Goal: Information Seeking & Learning: Learn about a topic

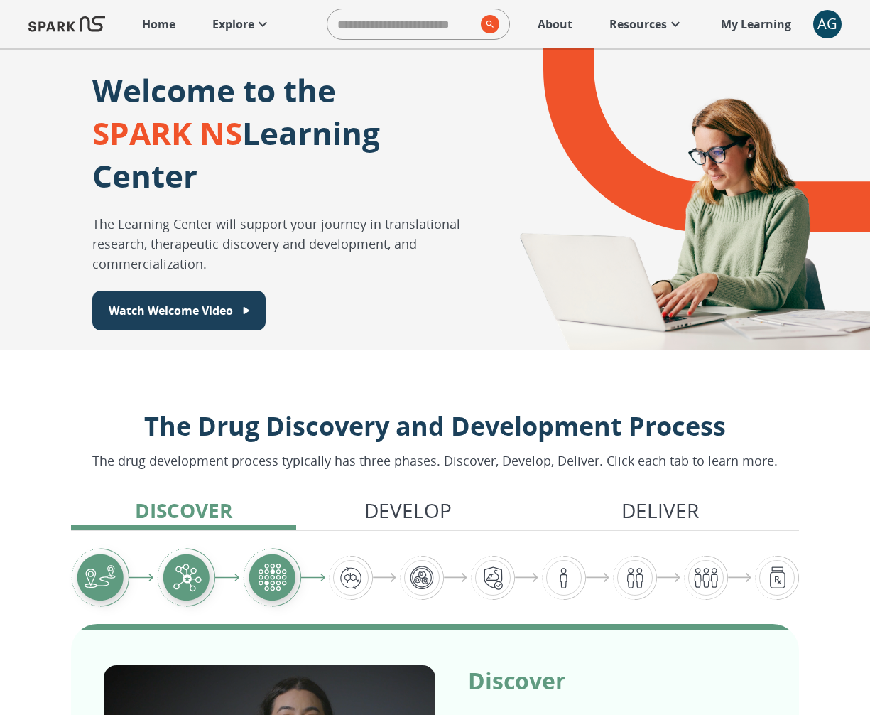
click at [822, 24] on div "AG" at bounding box center [827, 24] width 28 height 28
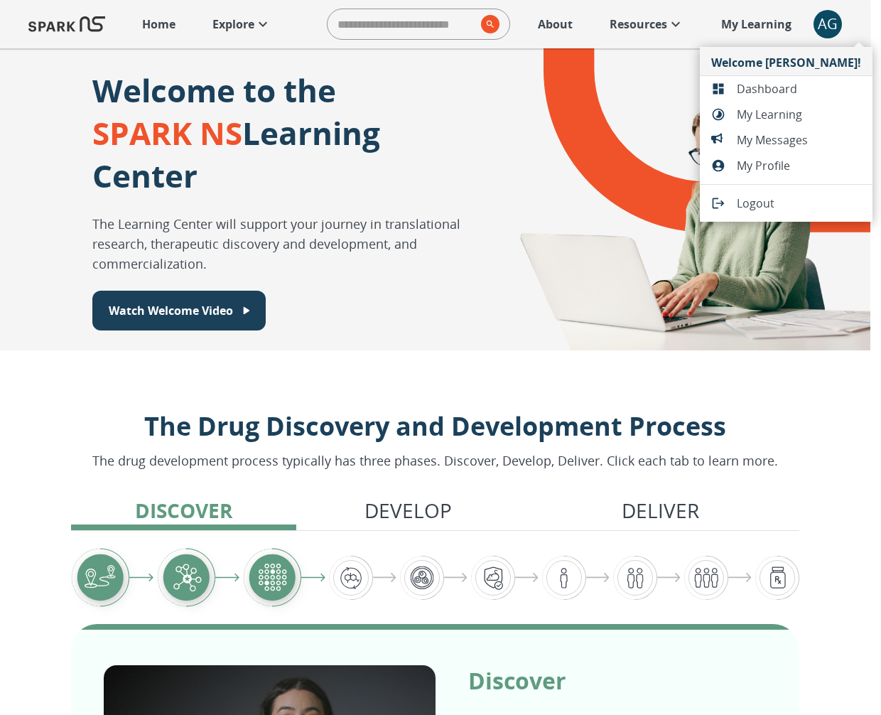
click at [791, 94] on span "Dashboard" at bounding box center [799, 88] width 124 height 17
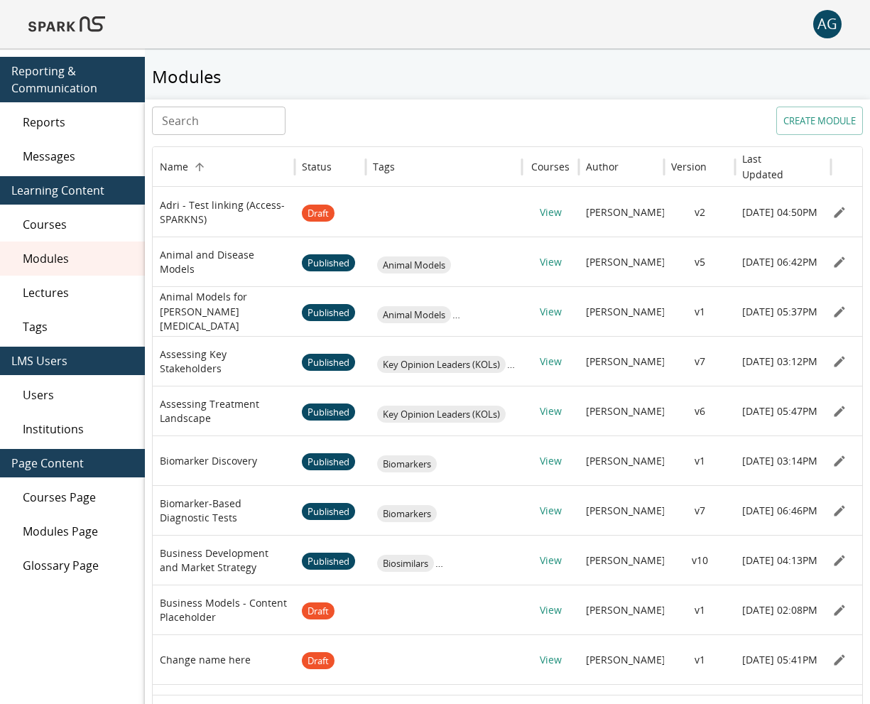
click at [94, 42] on div "AG 0" at bounding box center [435, 24] width 870 height 48
click at [93, 33] on img at bounding box center [66, 24] width 77 height 34
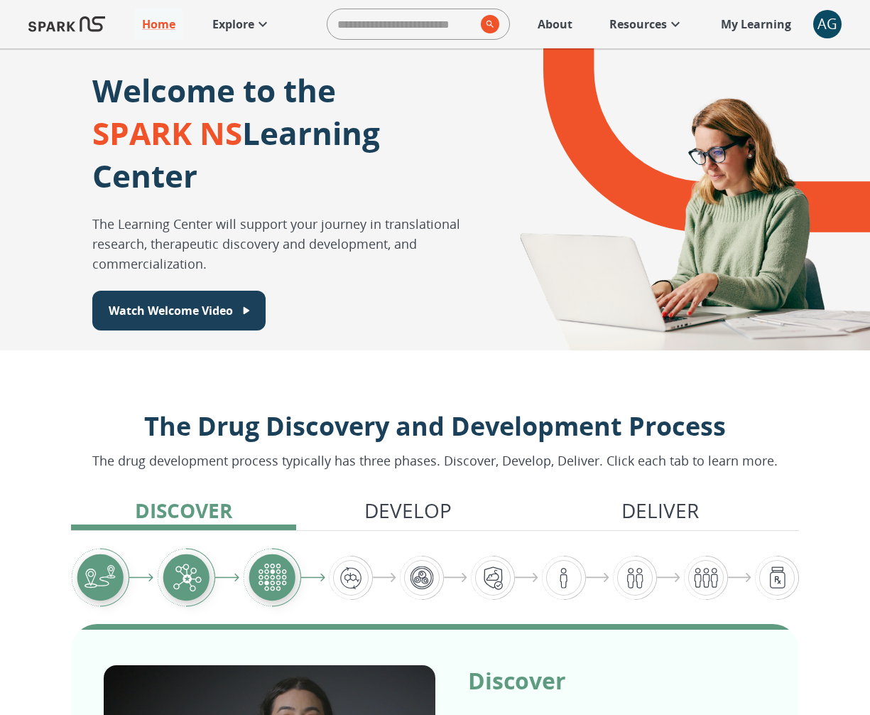
click at [394, 24] on input "search" at bounding box center [402, 24] width 148 height 28
click at [232, 26] on p "Explore" at bounding box center [233, 24] width 42 height 17
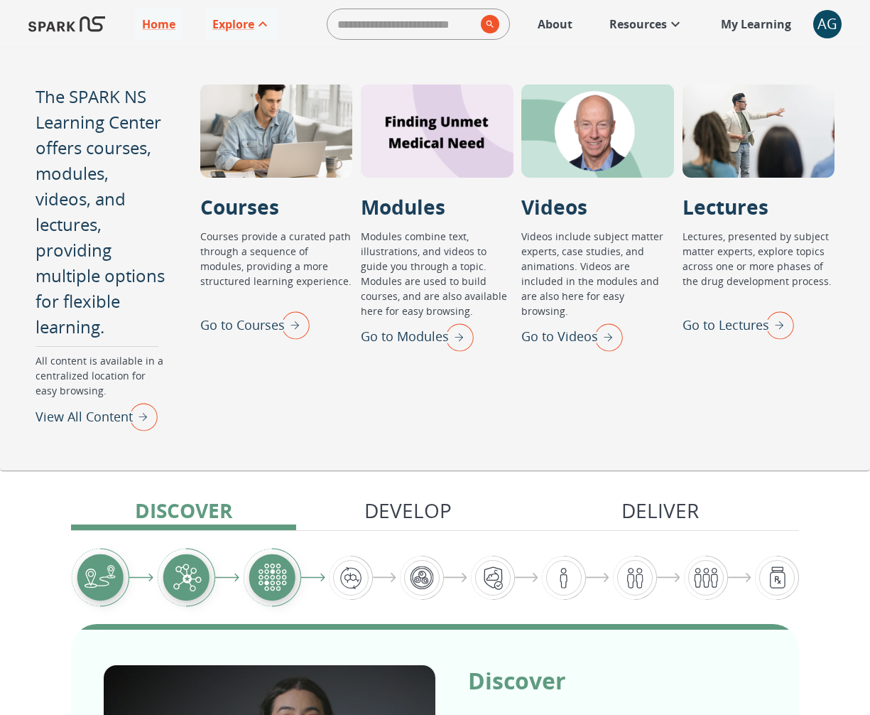
click at [458, 336] on img "Go to Modules" at bounding box center [456, 336] width 36 height 37
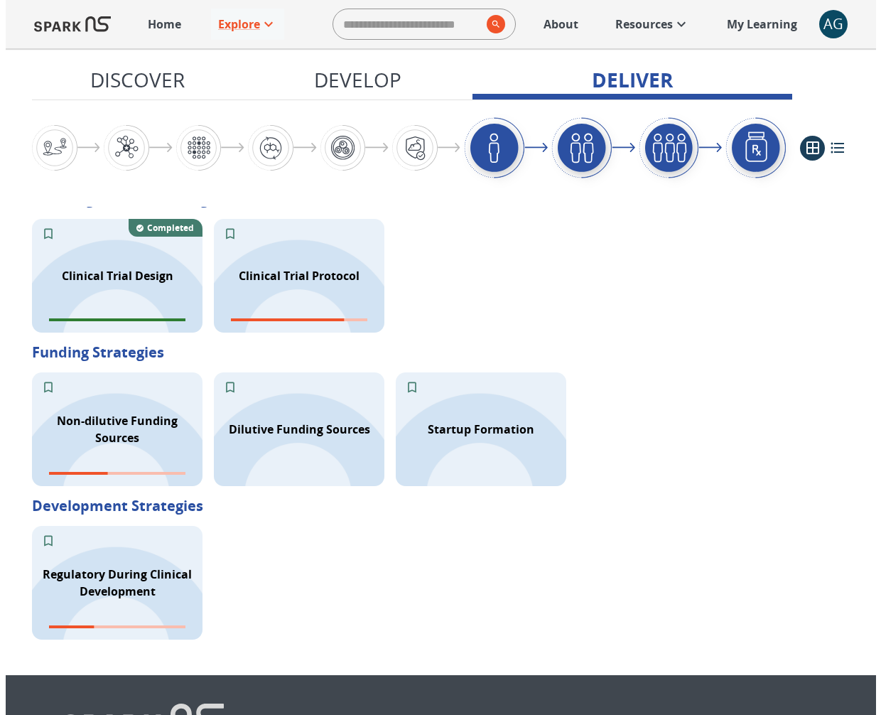
scroll to position [2317, 0]
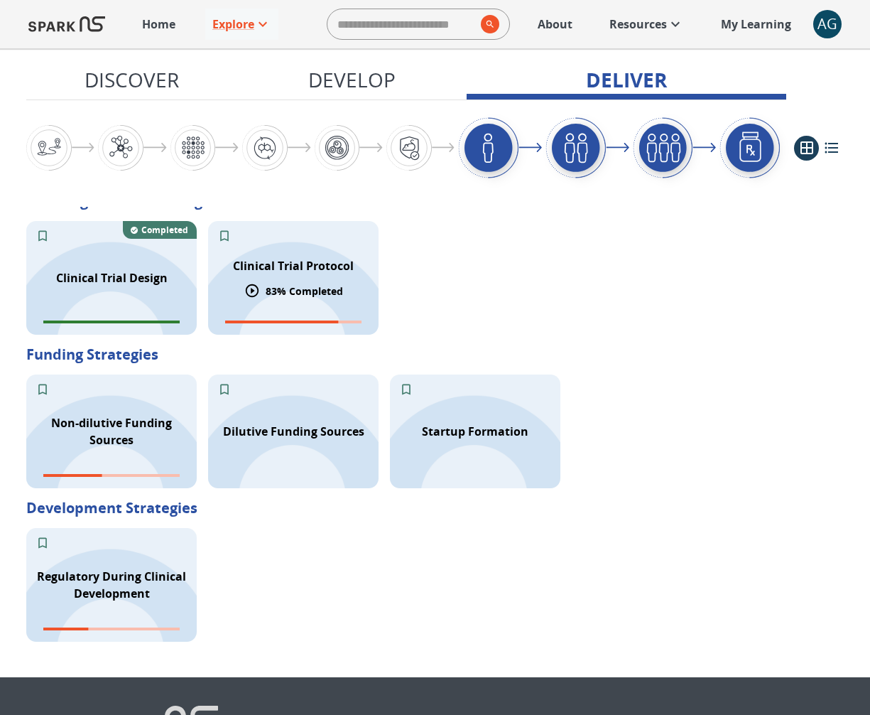
click at [239, 297] on div "Clinical Trial Protocol 83 % Completed" at bounding box center [293, 278] width 170 height 114
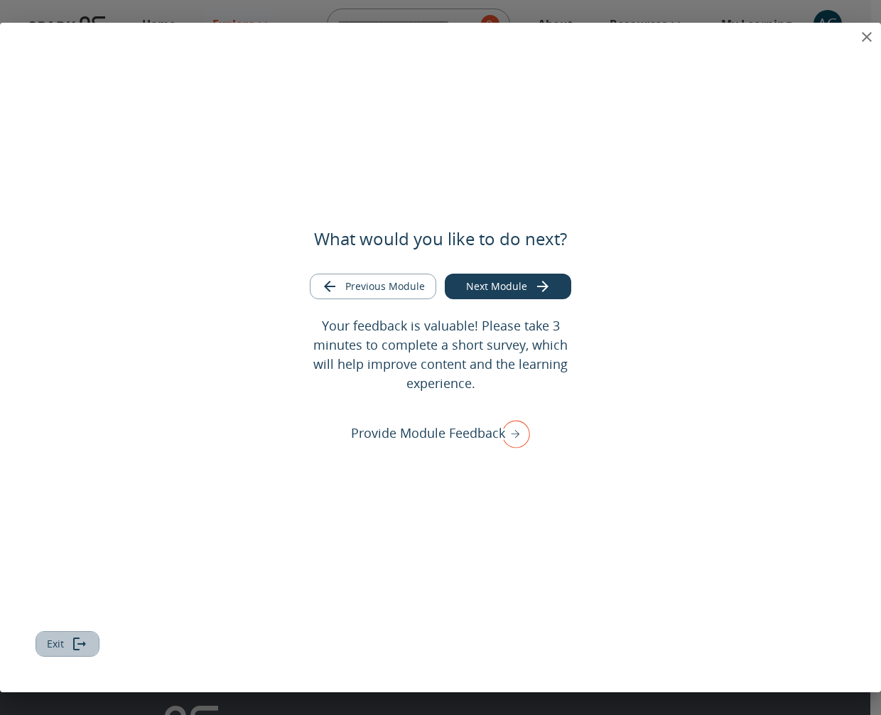
click at [72, 651] on button "Exit" at bounding box center [68, 644] width 64 height 26
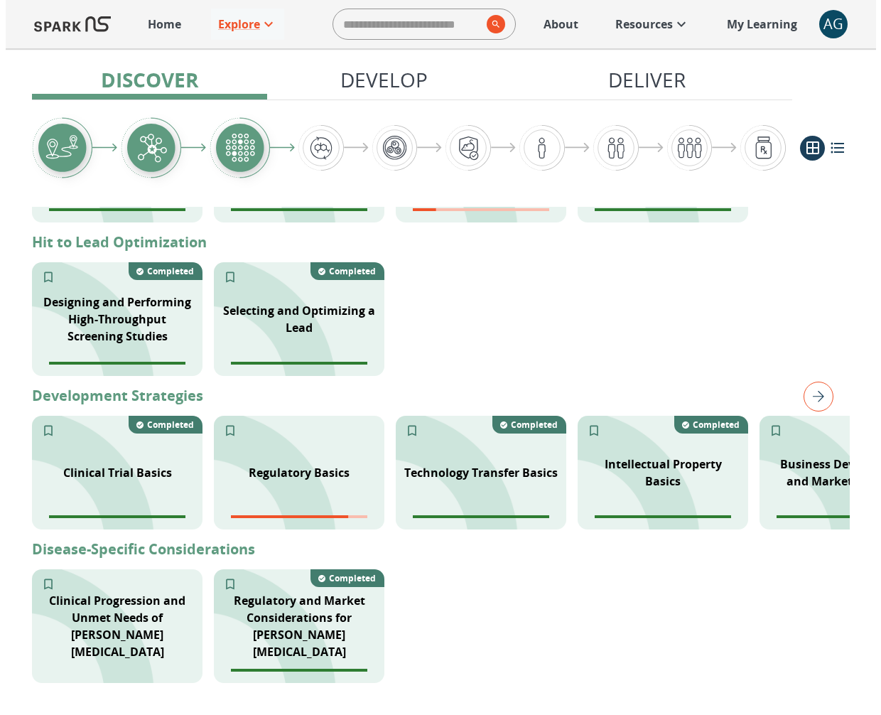
scroll to position [564, 0]
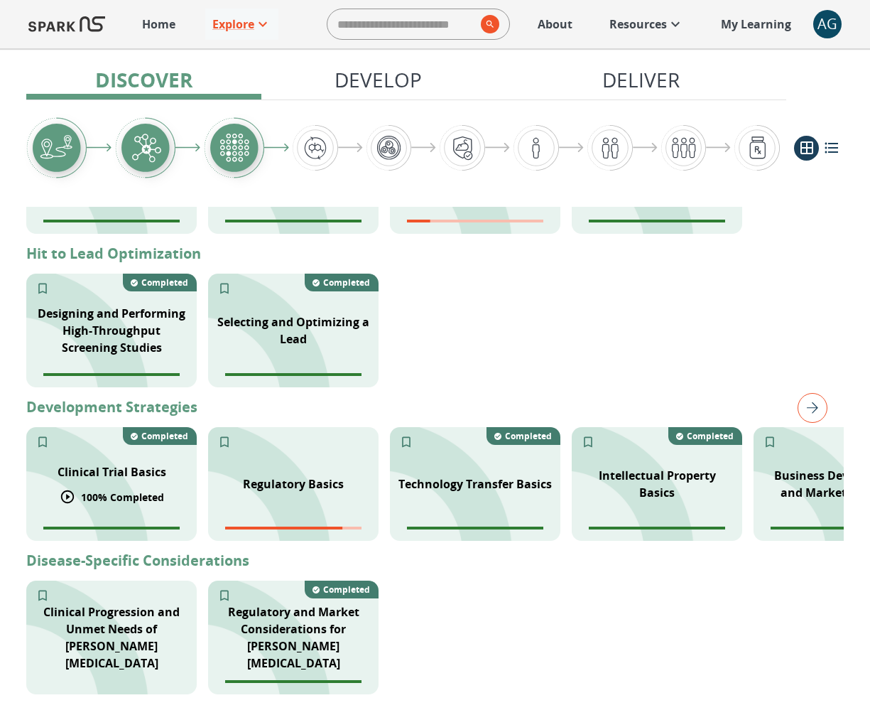
click at [180, 495] on div "Clinical Trial Basics 100 % Completed Completed" at bounding box center [111, 484] width 170 height 114
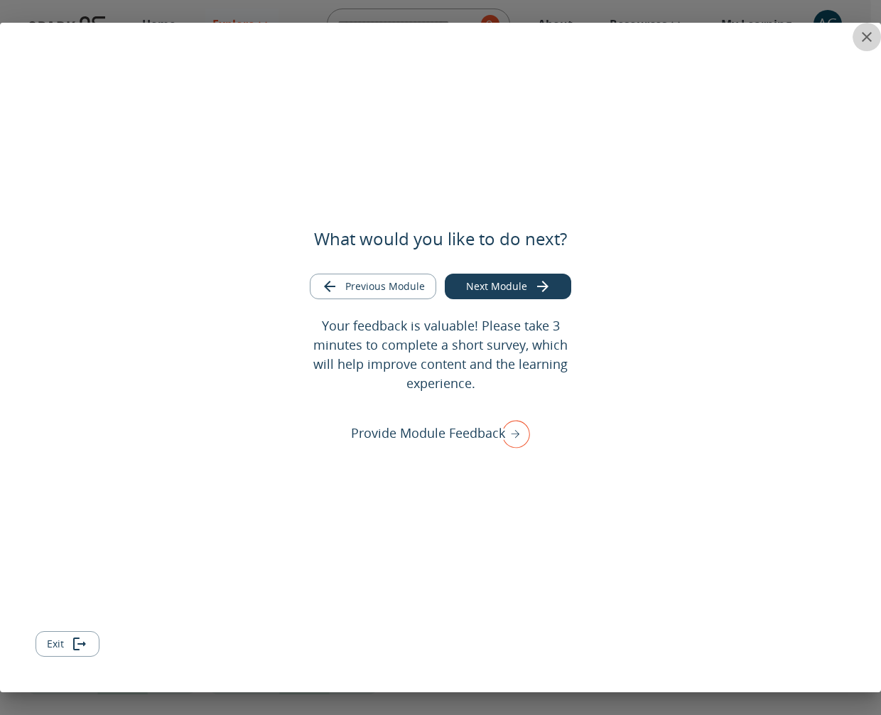
click at [865, 33] on icon "close" at bounding box center [866, 36] width 17 height 17
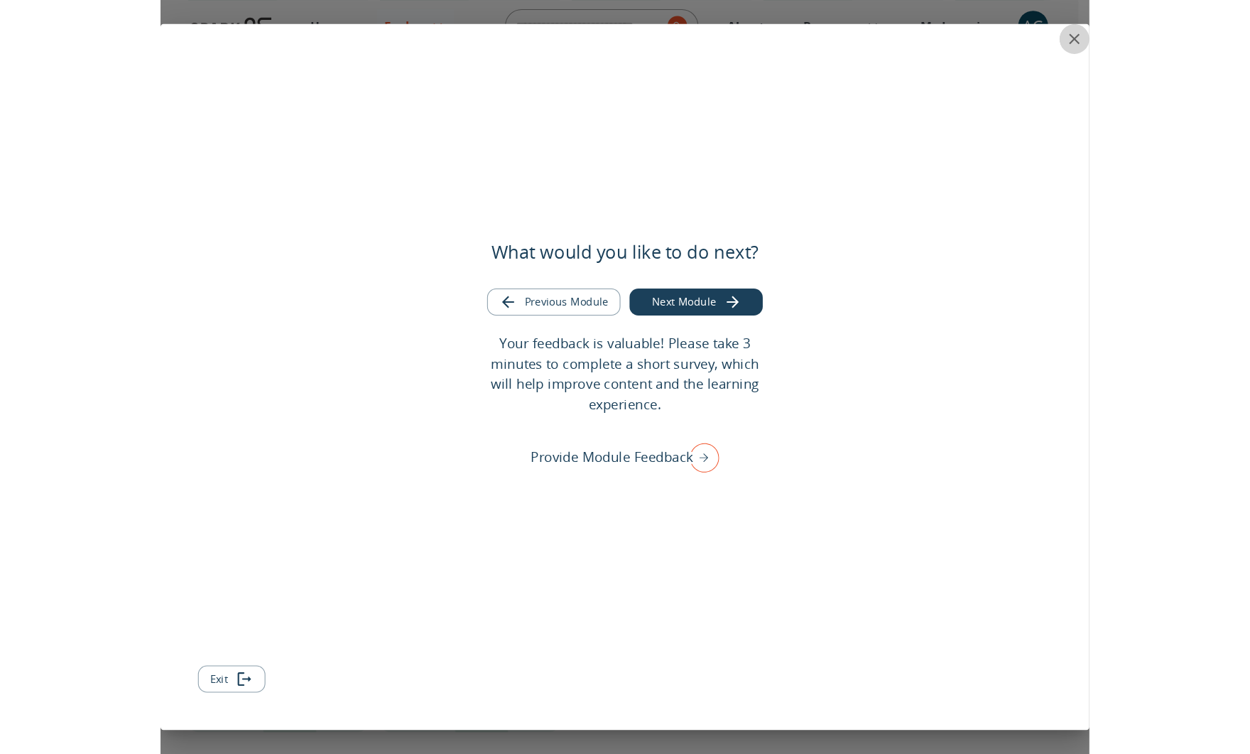
scroll to position [0, 0]
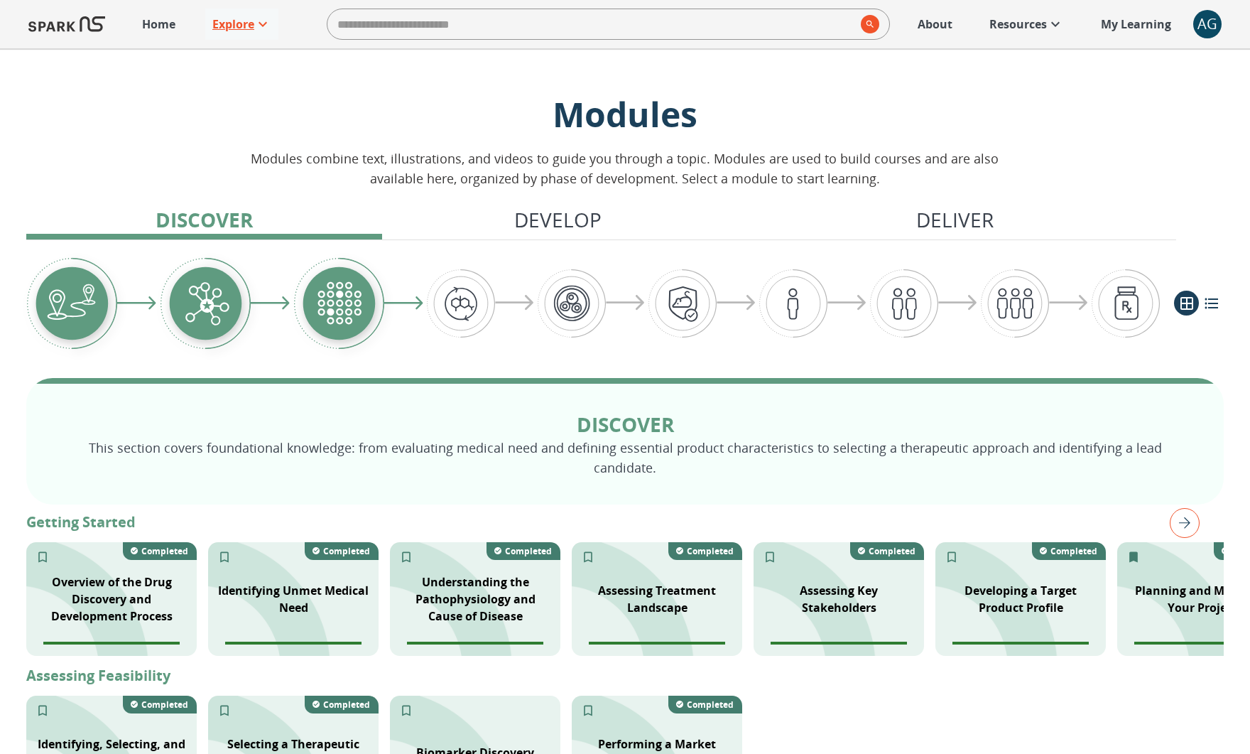
click at [261, 26] on icon at bounding box center [262, 24] width 17 height 17
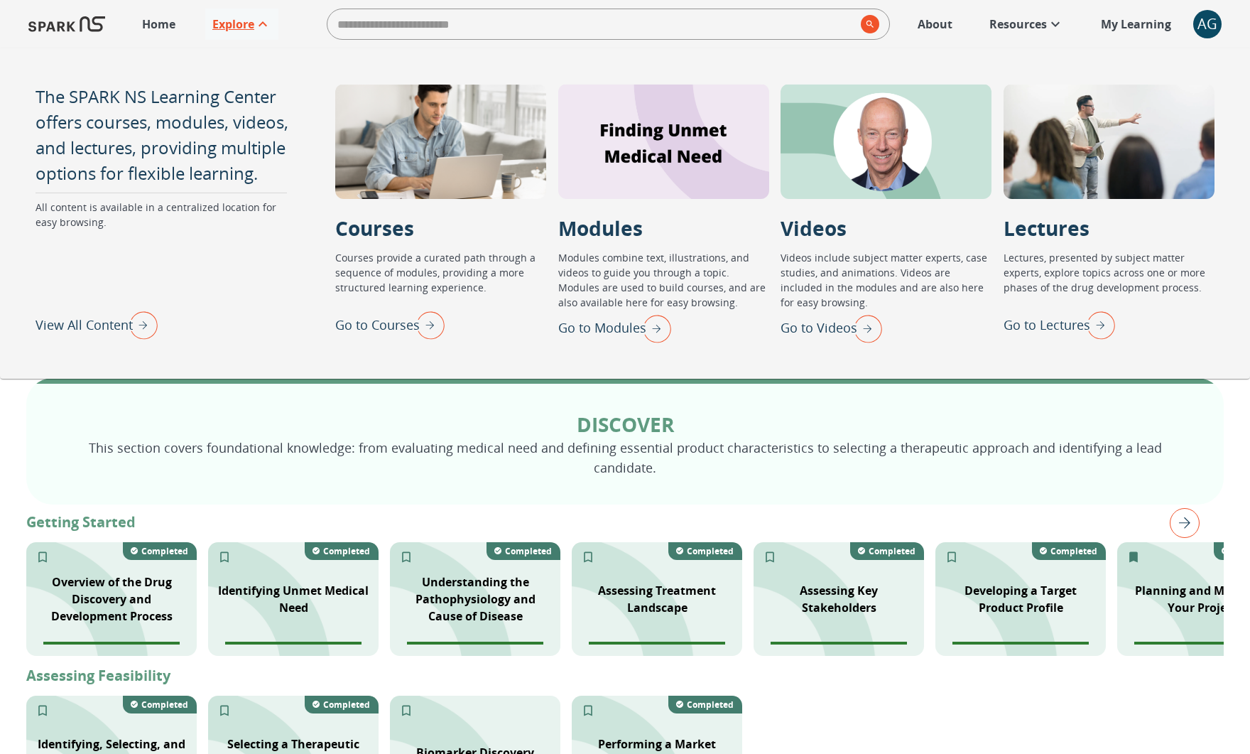
click at [137, 320] on img "View All Content" at bounding box center [140, 324] width 36 height 37
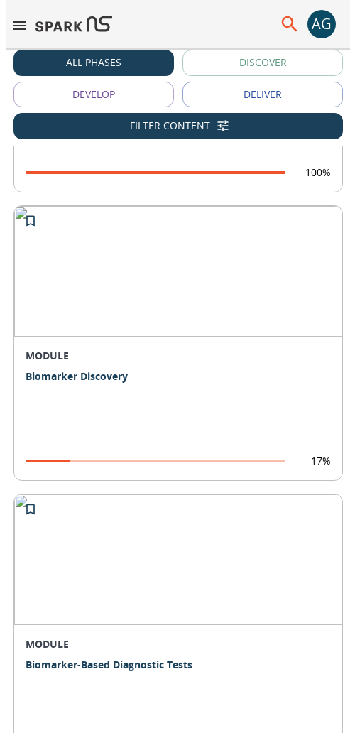
scroll to position [540, 0]
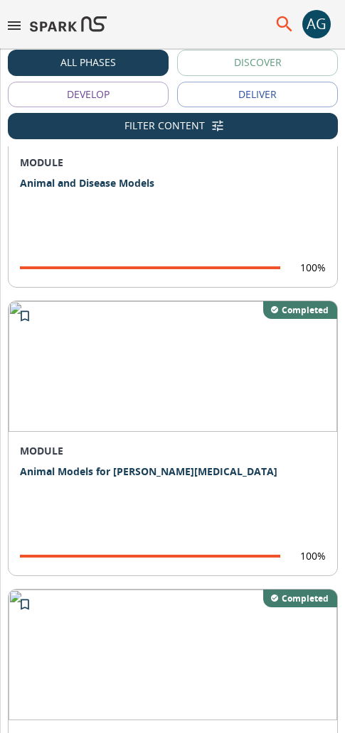
click at [72, 132] on button "Filter Content" at bounding box center [173, 126] width 330 height 26
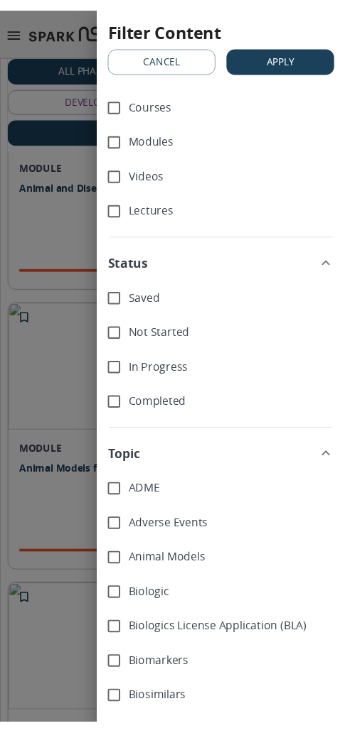
scroll to position [0, 0]
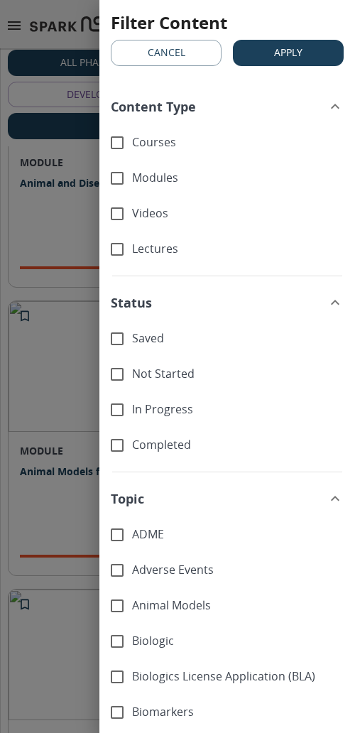
click at [167, 299] on span "Status" at bounding box center [219, 302] width 216 height 19
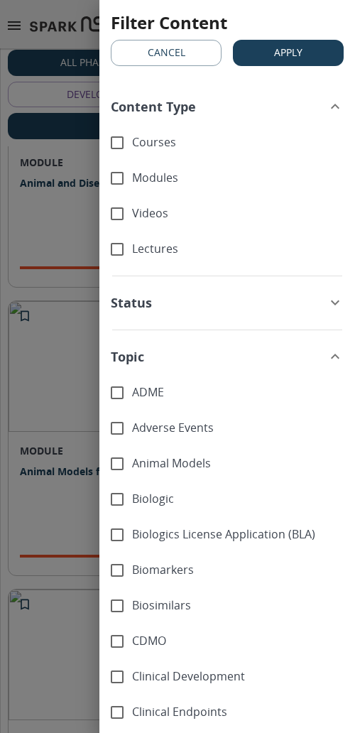
click at [143, 296] on span "Status" at bounding box center [219, 302] width 216 height 19
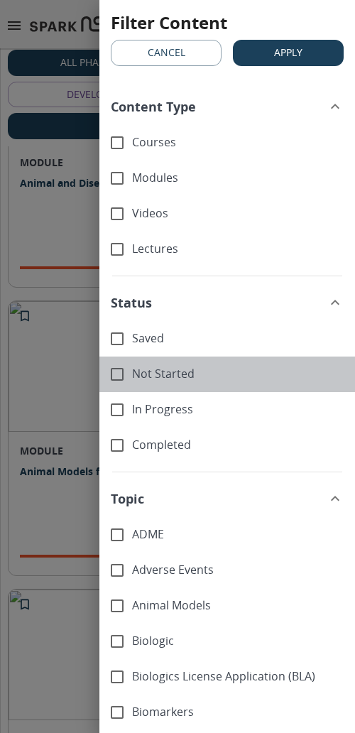
click at [133, 376] on span "Not Started" at bounding box center [238, 374] width 212 height 16
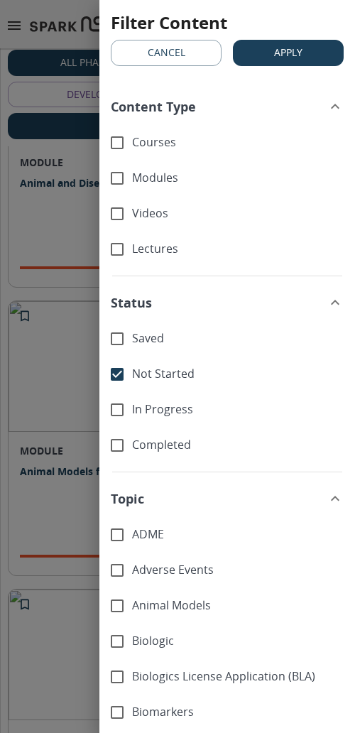
click at [137, 392] on div "In Progress" at bounding box center [227, 410] width 256 height 36
click at [151, 56] on button "Cancel" at bounding box center [166, 53] width 111 height 26
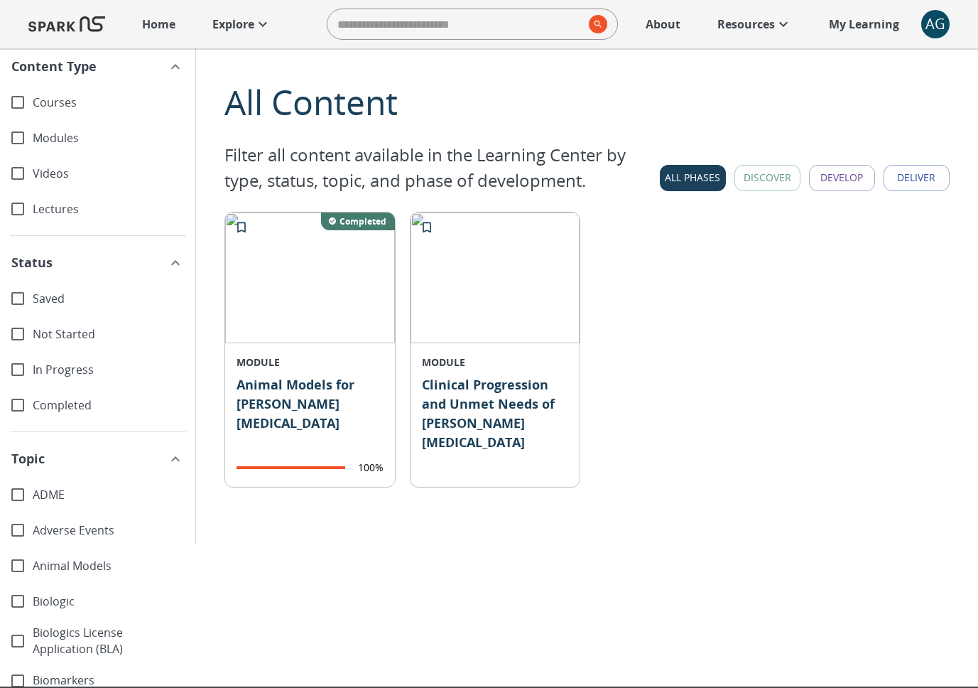
click at [75, 144] on span "Modules" at bounding box center [108, 138] width 151 height 16
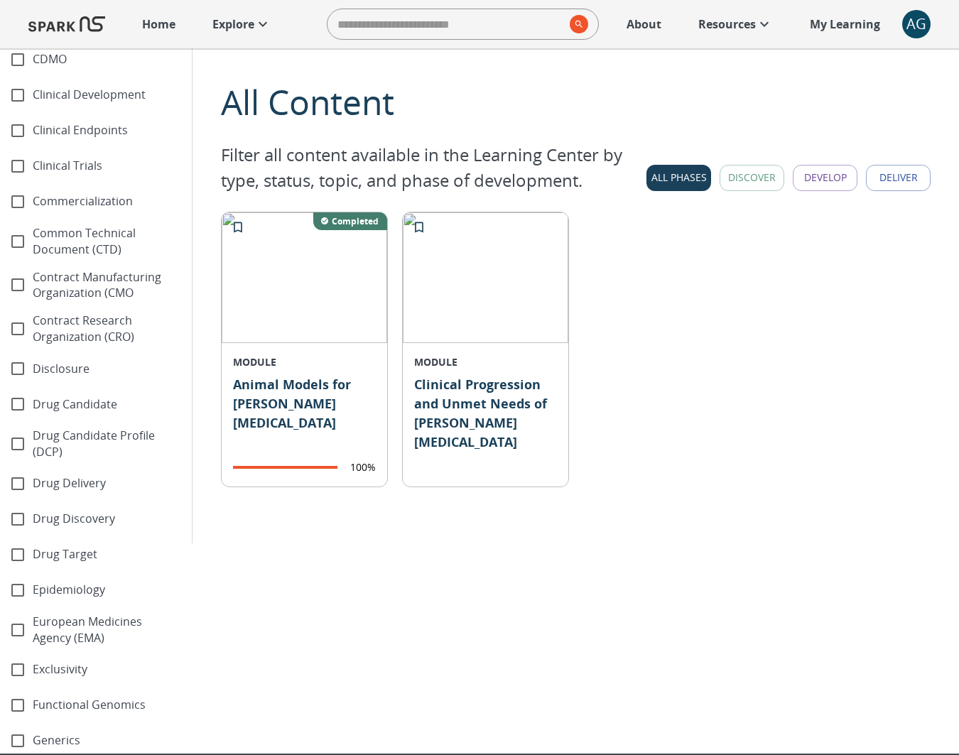
scroll to position [743, 0]
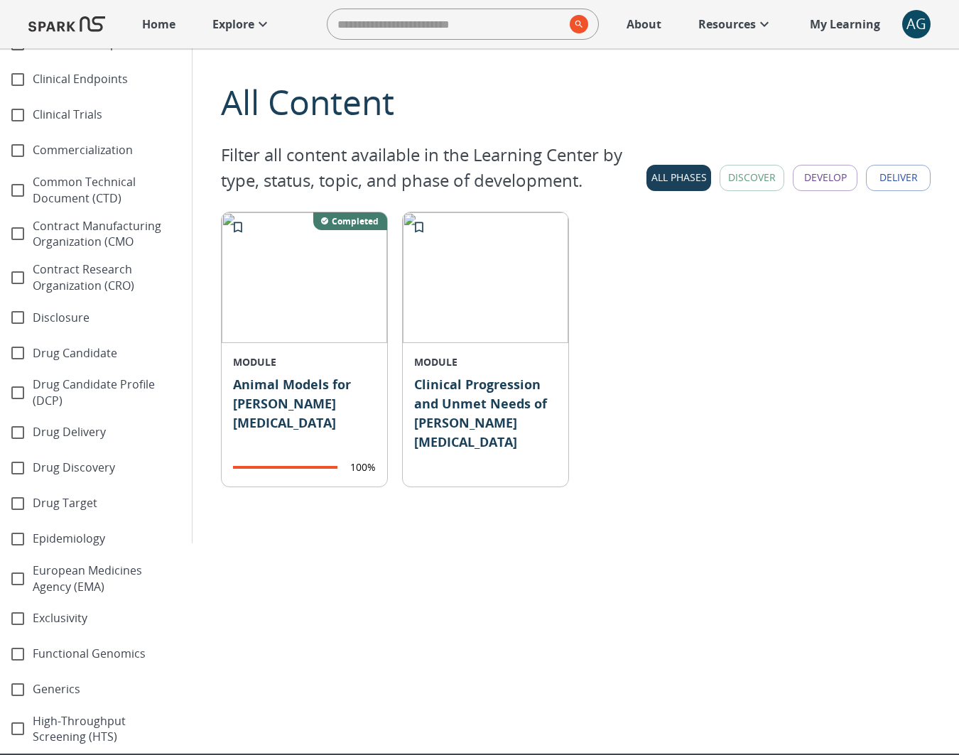
click at [105, 450] on div "Drug Discovery" at bounding box center [96, 468] width 192 height 36
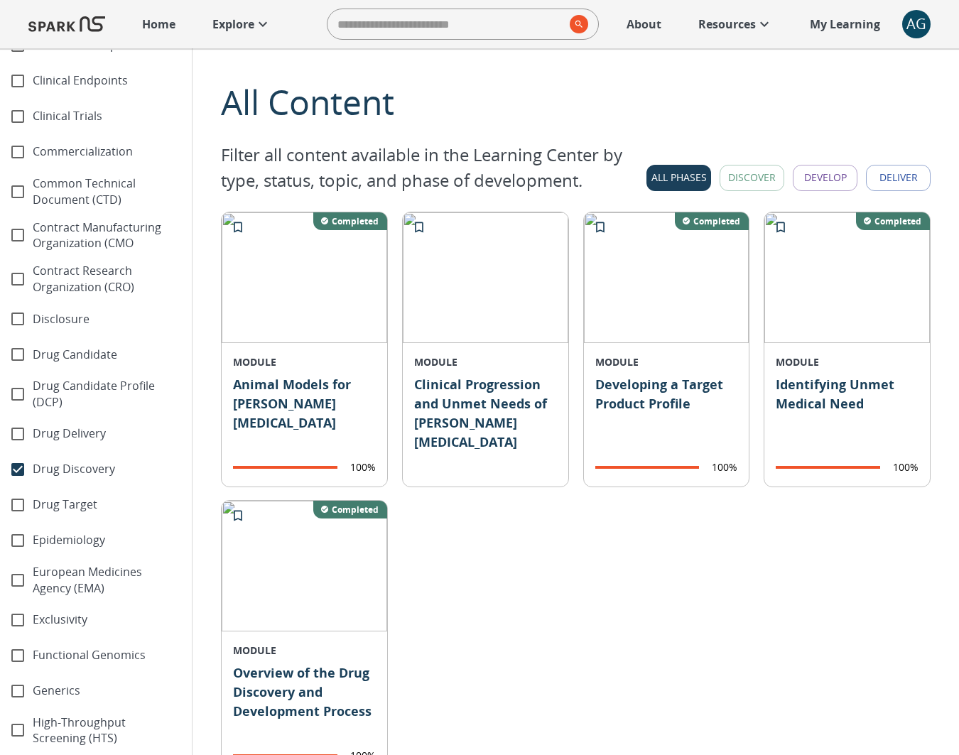
scroll to position [0, 0]
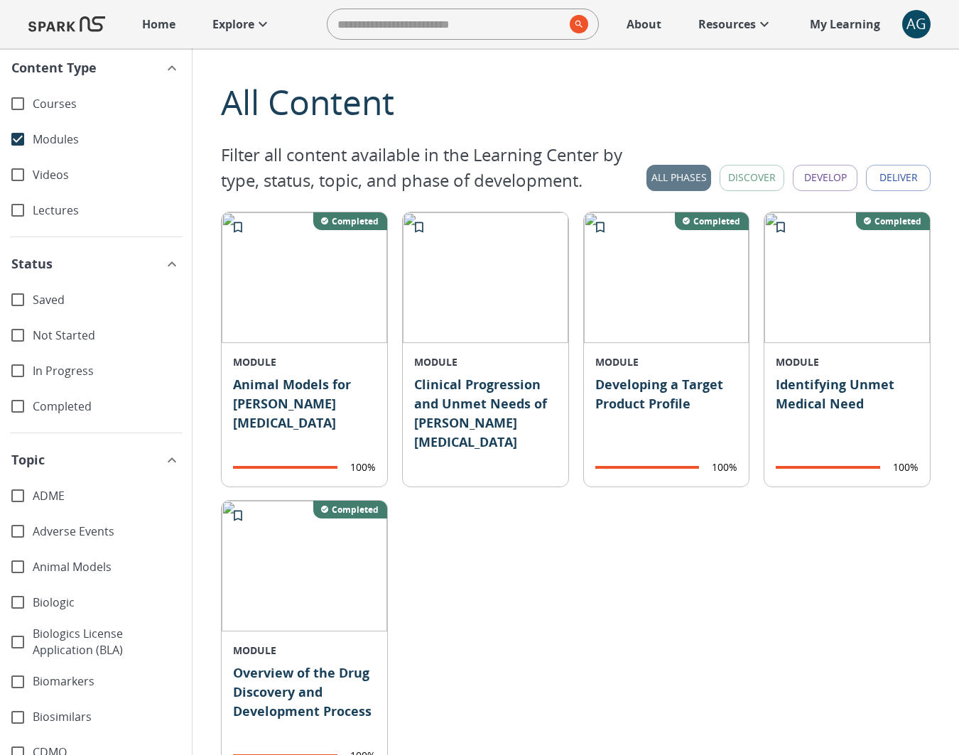
click at [673, 180] on button "All Phases" at bounding box center [678, 178] width 65 height 26
click at [767, 178] on button "Discover" at bounding box center [752, 178] width 65 height 26
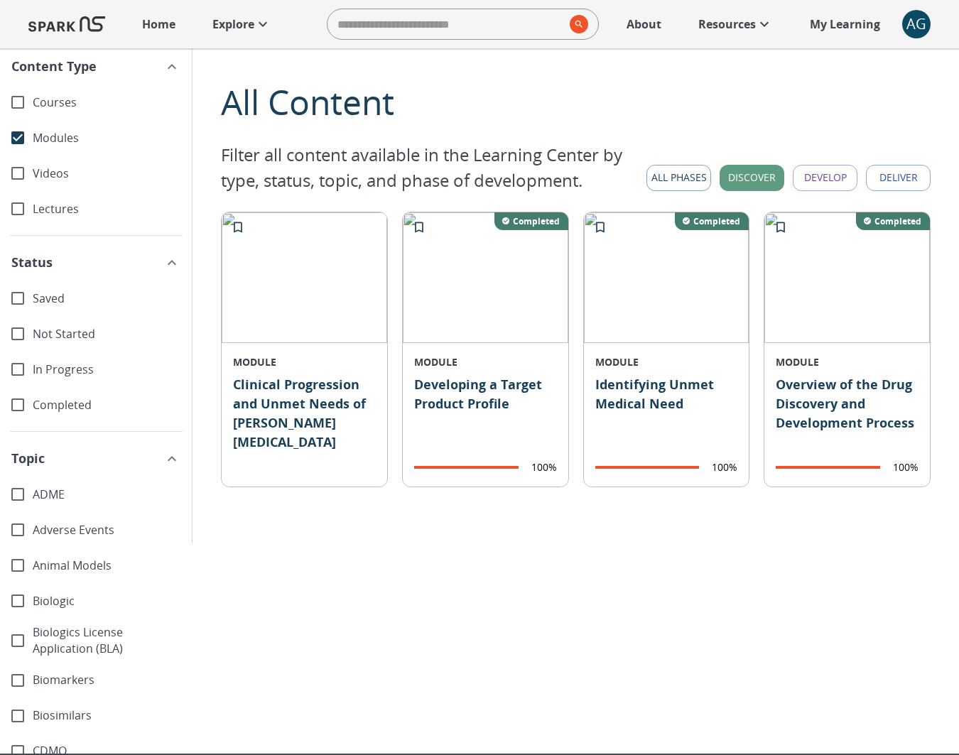
click at [655, 180] on button "All Phases" at bounding box center [678, 178] width 65 height 26
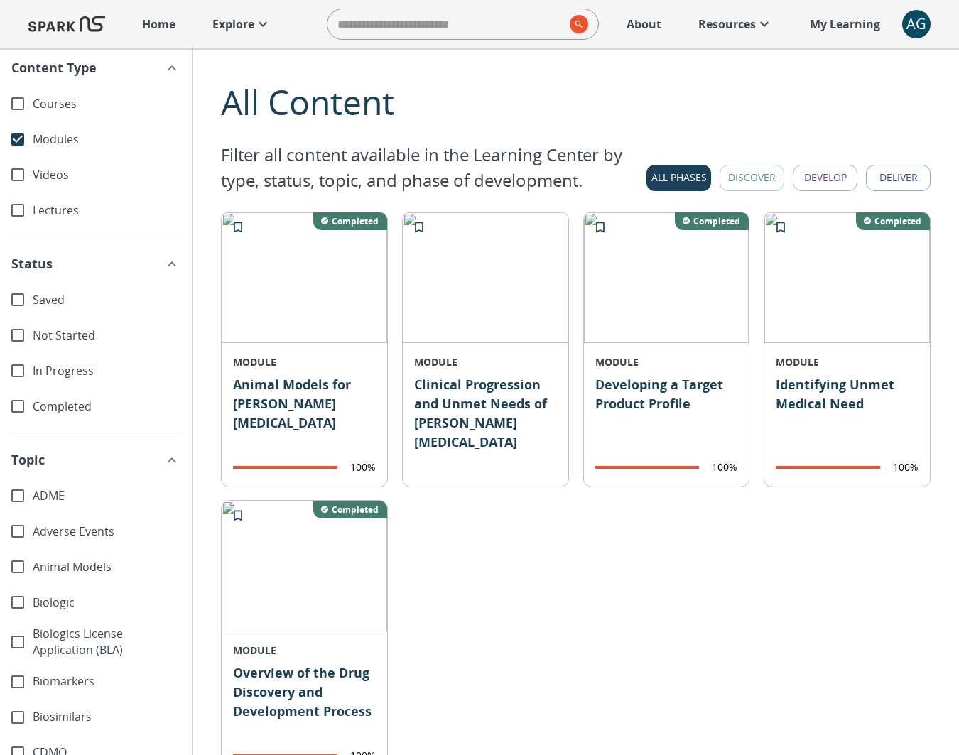
click at [168, 71] on icon "button" at bounding box center [171, 68] width 17 height 17
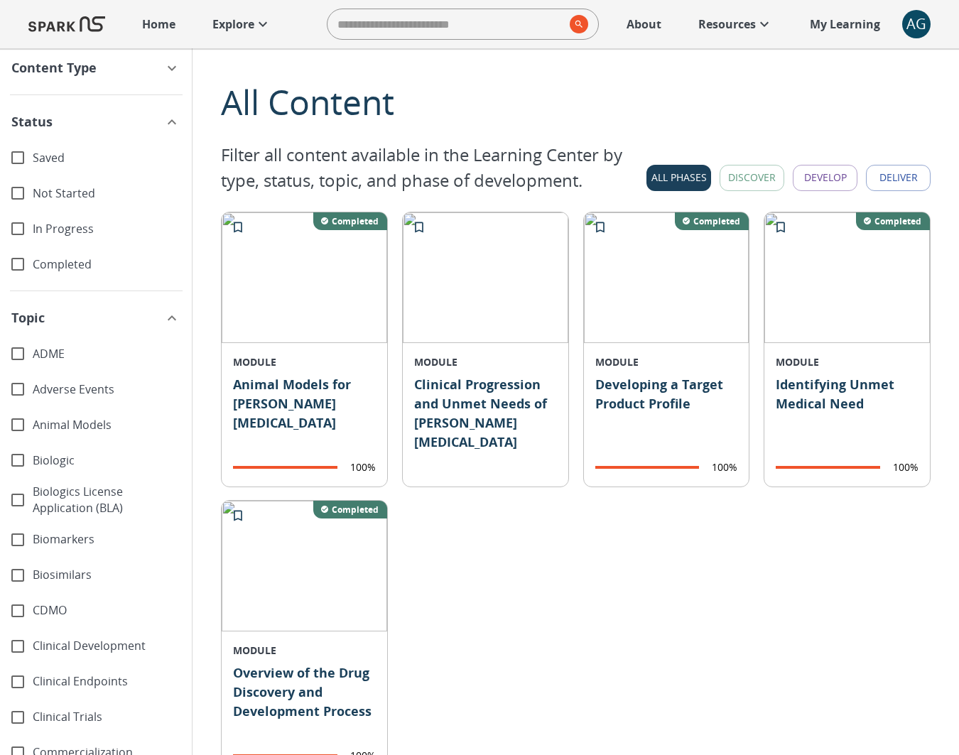
click at [154, 124] on button "Status" at bounding box center [96, 122] width 192 height 36
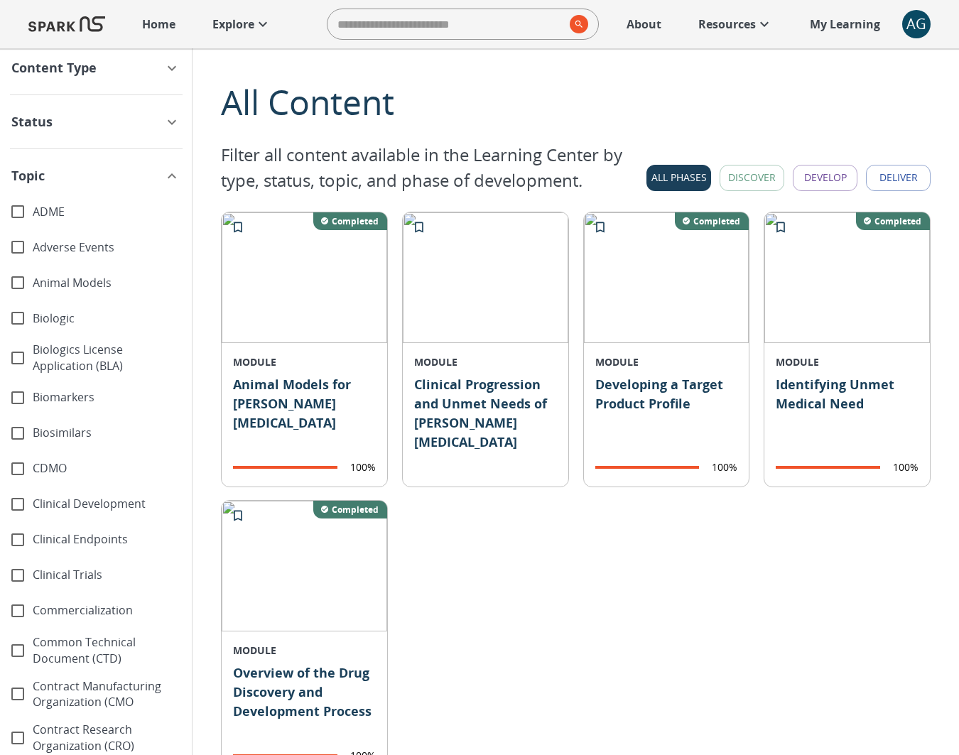
click at [163, 181] on icon "button" at bounding box center [171, 176] width 17 height 17
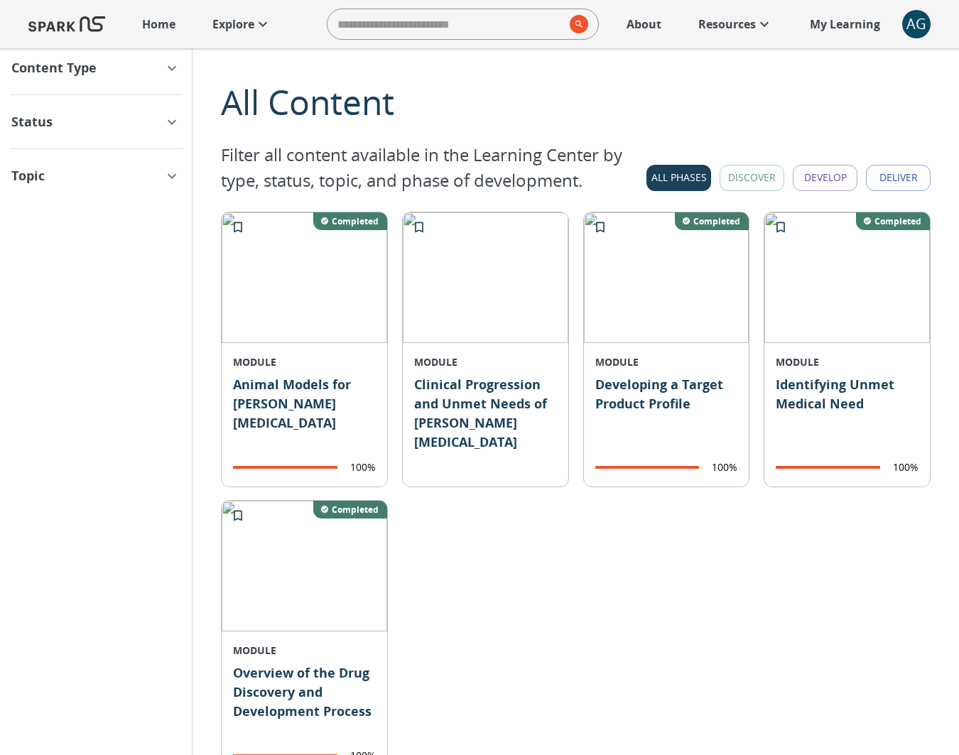
click at [163, 178] on icon "button" at bounding box center [171, 176] width 17 height 17
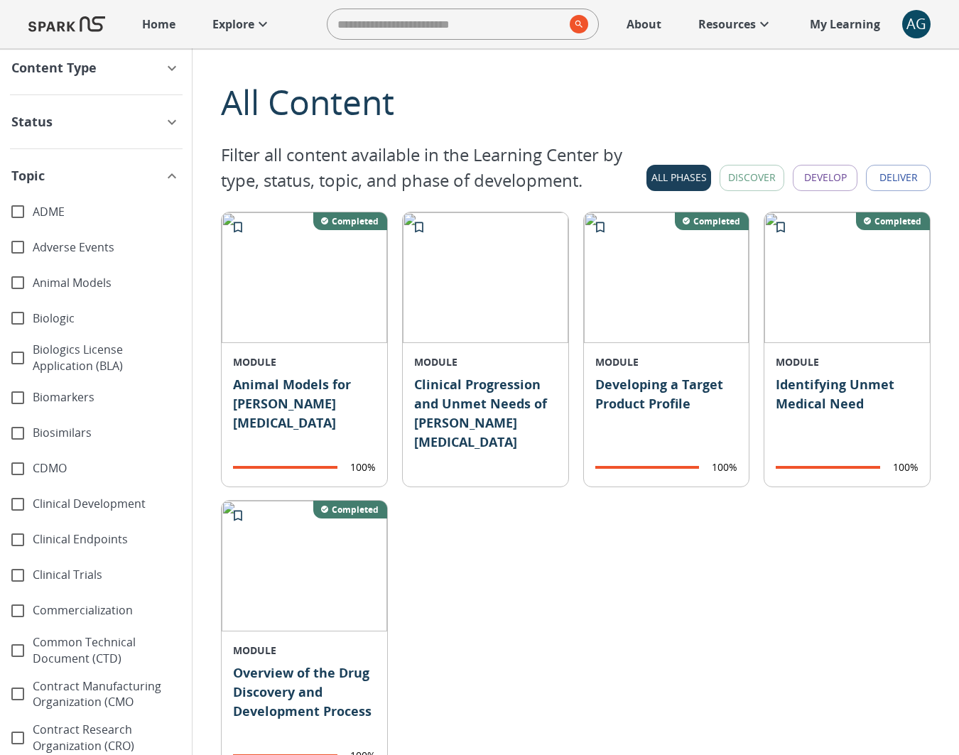
click at [163, 178] on icon "button" at bounding box center [171, 176] width 17 height 17
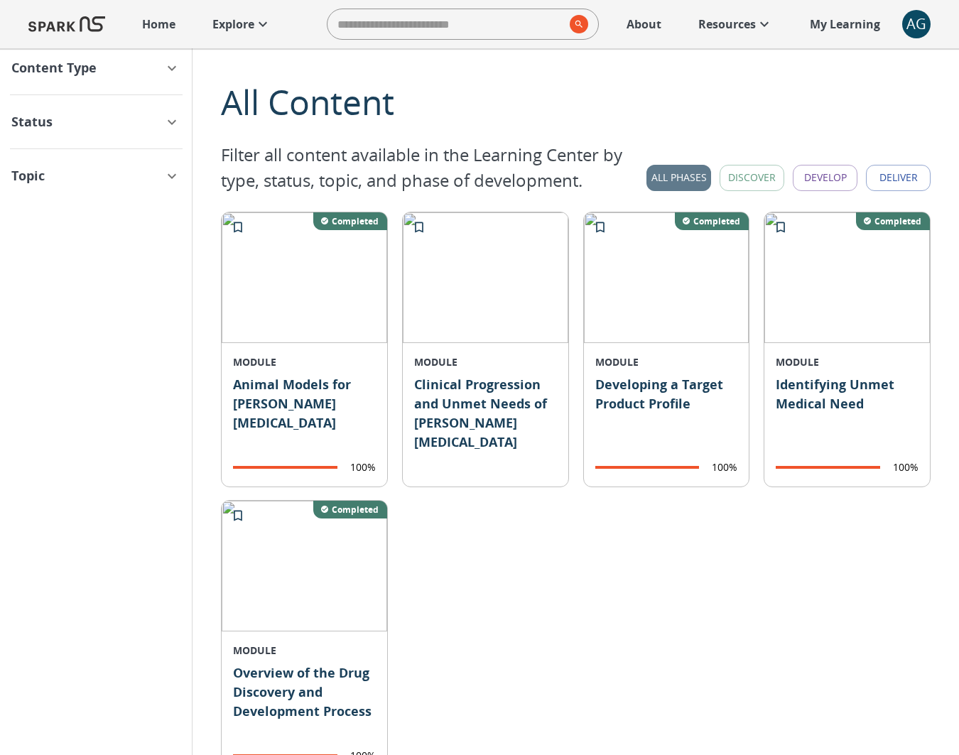
click at [680, 175] on button "All Phases" at bounding box center [678, 178] width 65 height 26
click at [72, 125] on span "Status" at bounding box center [87, 121] width 152 height 19
click at [675, 175] on button "All Phases" at bounding box center [678, 178] width 65 height 26
click at [60, 254] on div "Completed" at bounding box center [96, 265] width 192 height 36
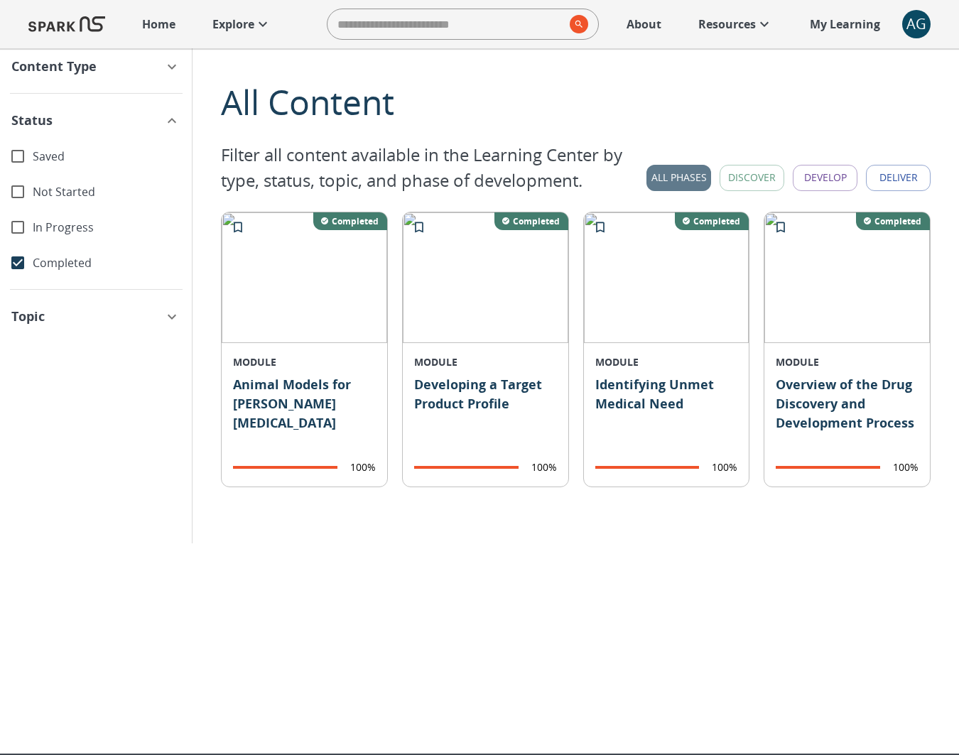
click at [667, 175] on button "All Phases" at bounding box center [678, 178] width 65 height 26
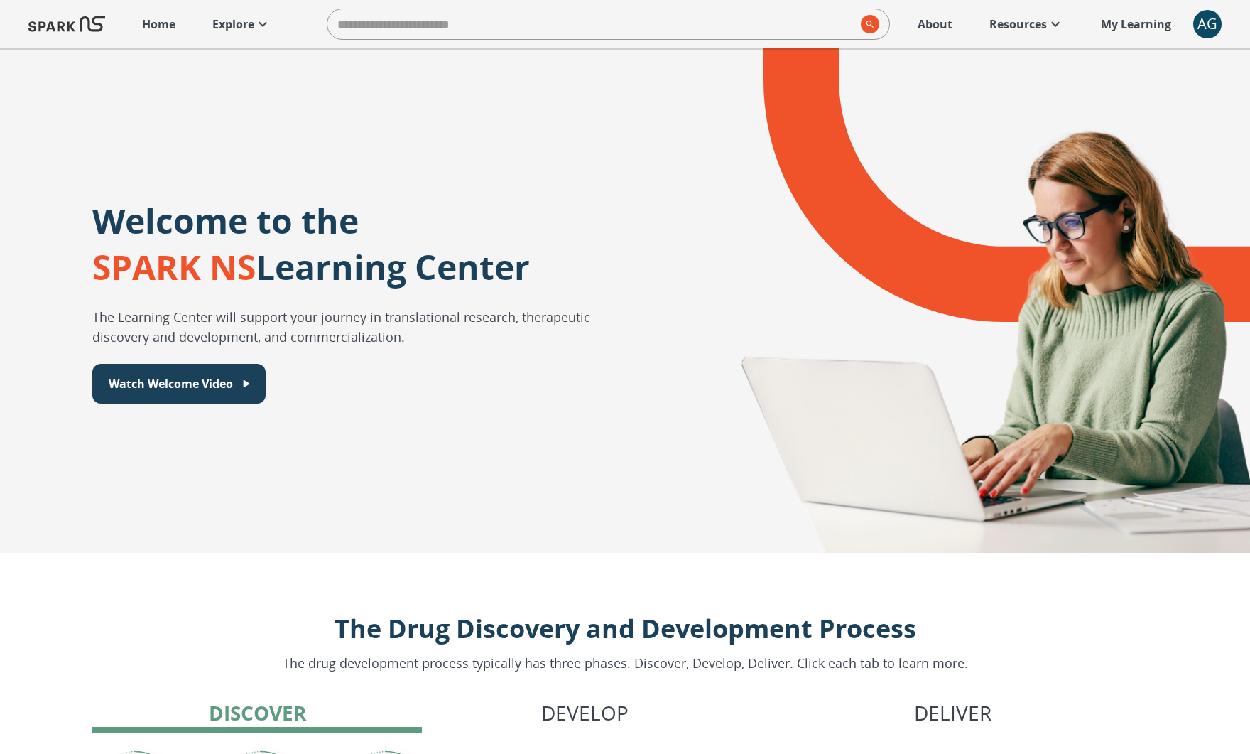
click at [242, 38] on link "Explore" at bounding box center [241, 24] width 73 height 31
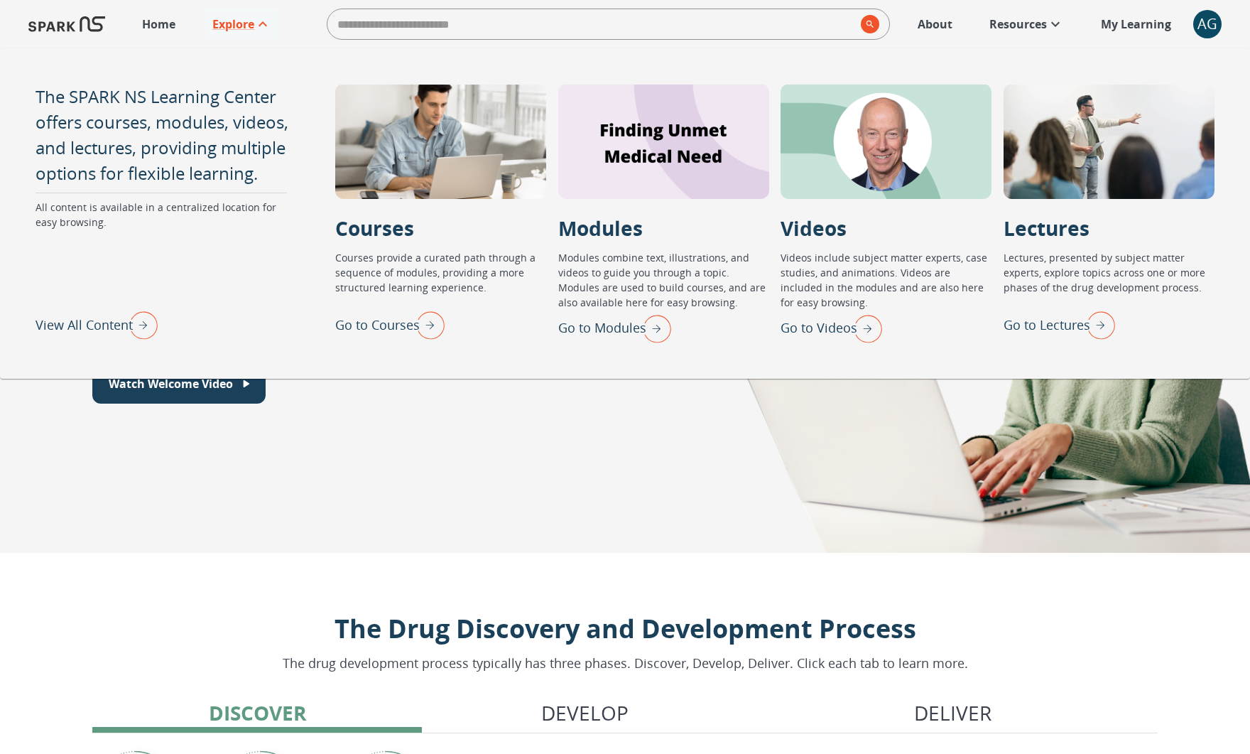
click at [144, 318] on img "View All Content" at bounding box center [140, 324] width 36 height 37
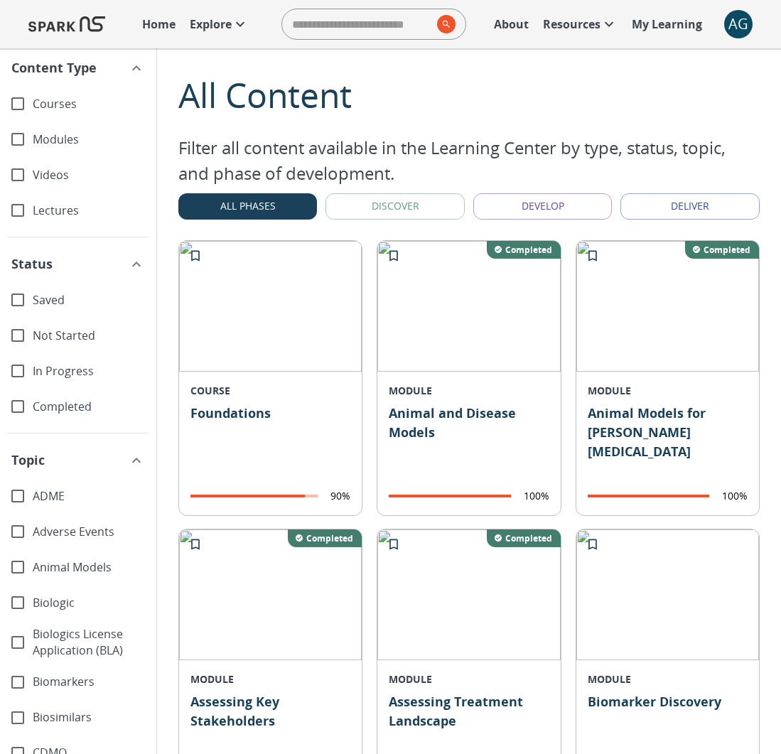
click at [36, 492] on span "ADME" at bounding box center [89, 496] width 112 height 16
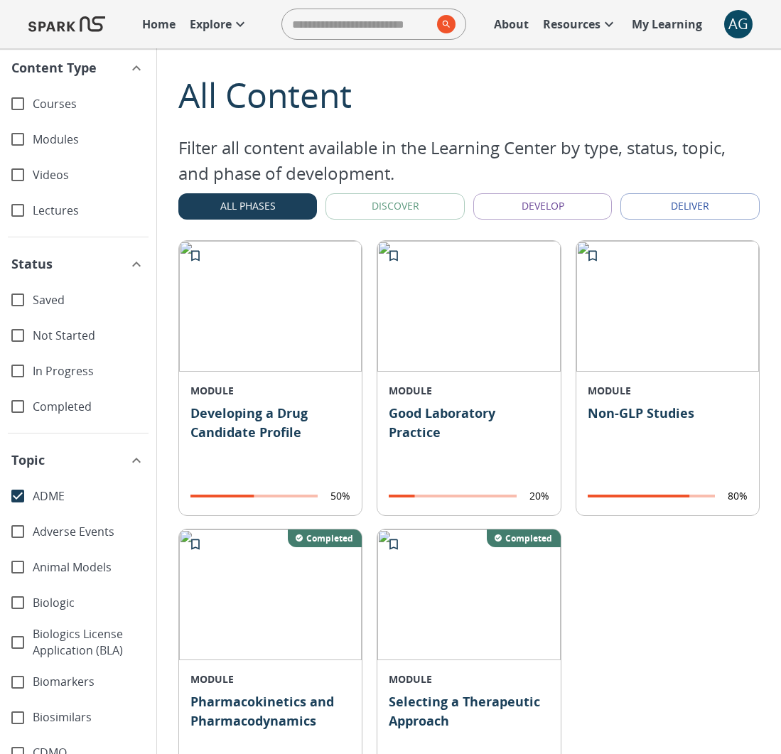
click at [61, 338] on span "Not Started" at bounding box center [89, 336] width 112 height 16
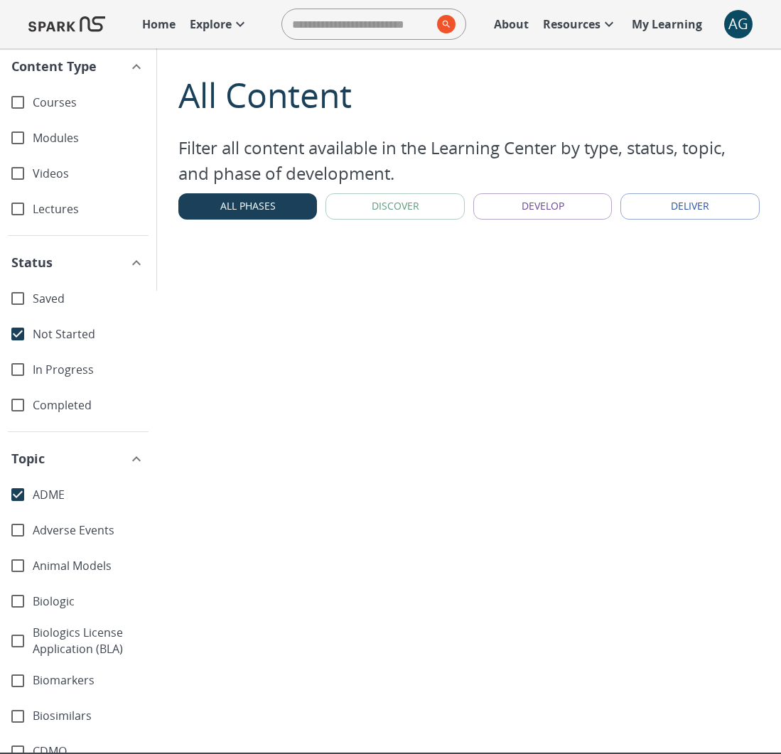
click at [50, 374] on span "In Progress" at bounding box center [89, 370] width 112 height 16
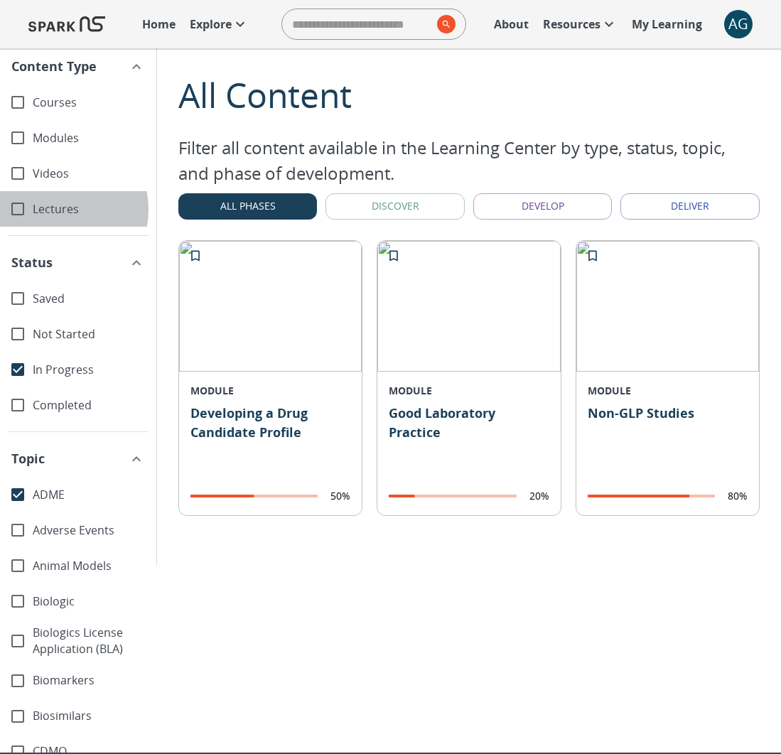
click at [59, 208] on span "Lectures" at bounding box center [89, 209] width 112 height 16
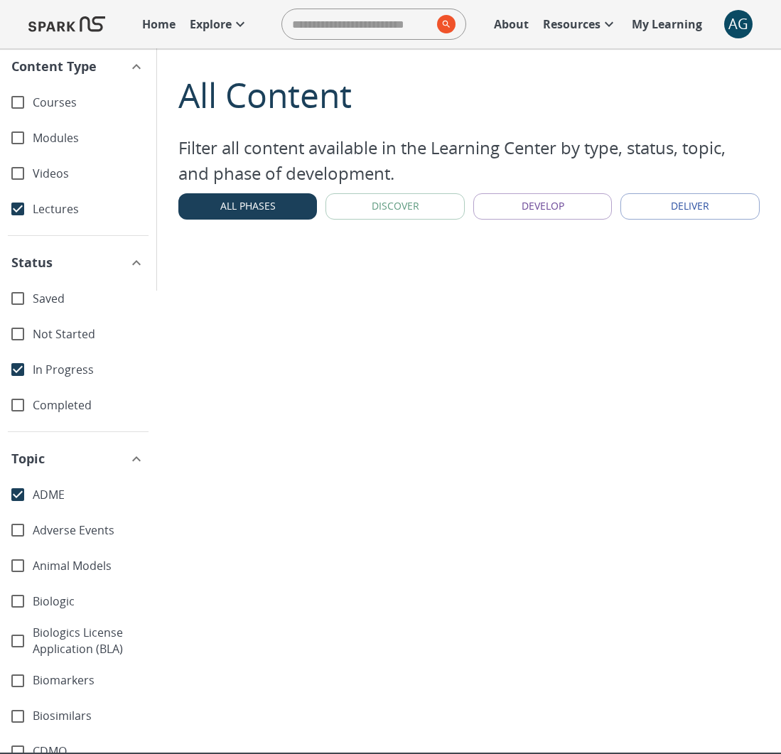
click at [48, 217] on div "Lectures" at bounding box center [78, 209] width 156 height 36
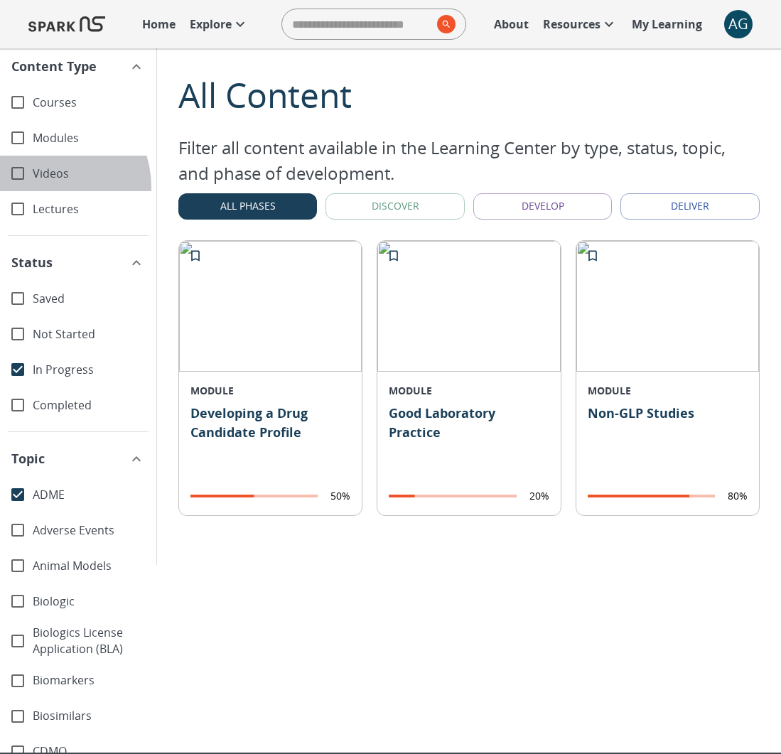
click at [47, 186] on div "Videos" at bounding box center [78, 174] width 156 height 36
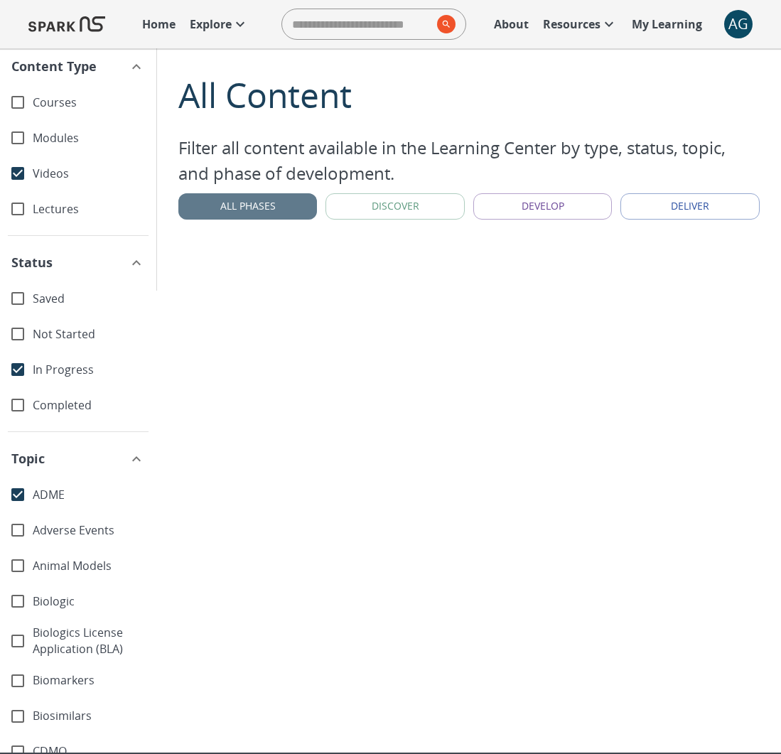
click at [261, 201] on button "All Phases" at bounding box center [247, 206] width 139 height 26
click at [356, 211] on button "Discover" at bounding box center [394, 206] width 139 height 26
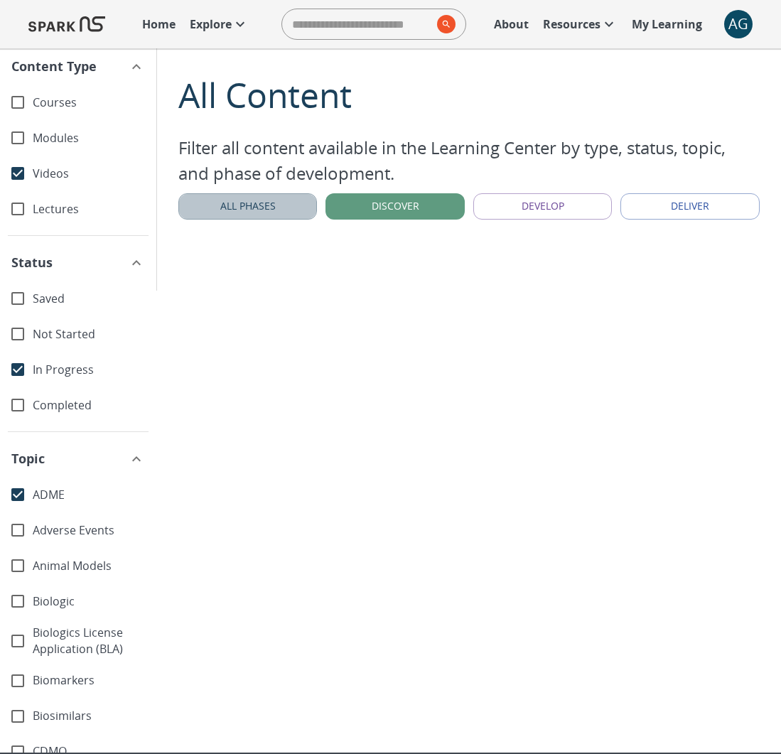
click at [276, 217] on button "All Phases" at bounding box center [247, 206] width 139 height 26
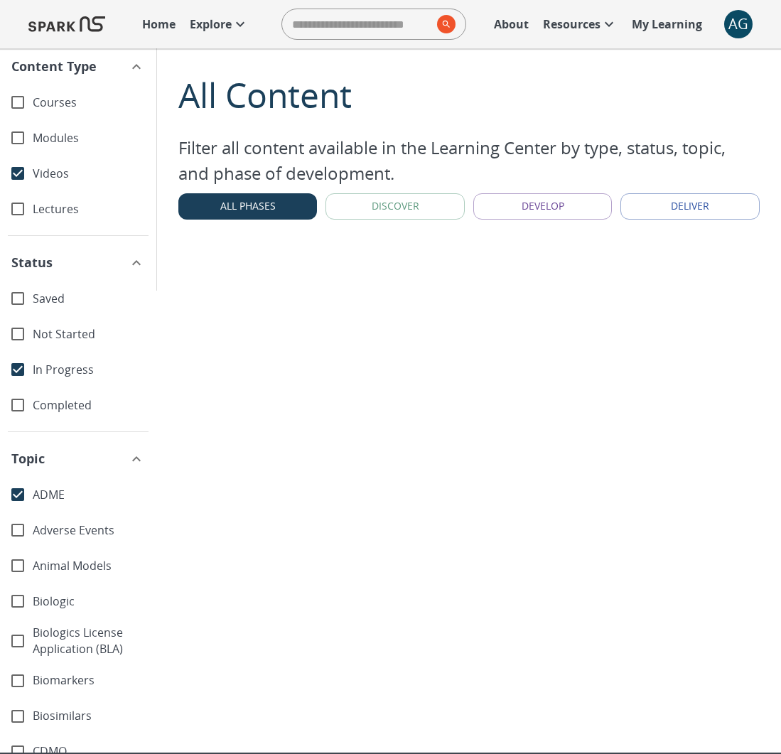
click at [51, 171] on span "Videos" at bounding box center [89, 174] width 112 height 16
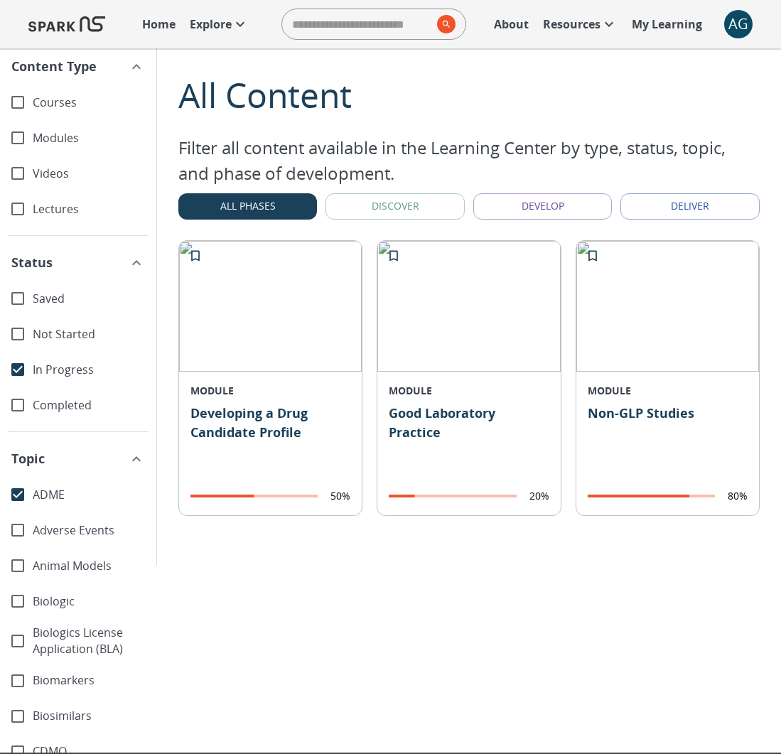
click at [55, 360] on div "In Progress" at bounding box center [78, 370] width 156 height 36
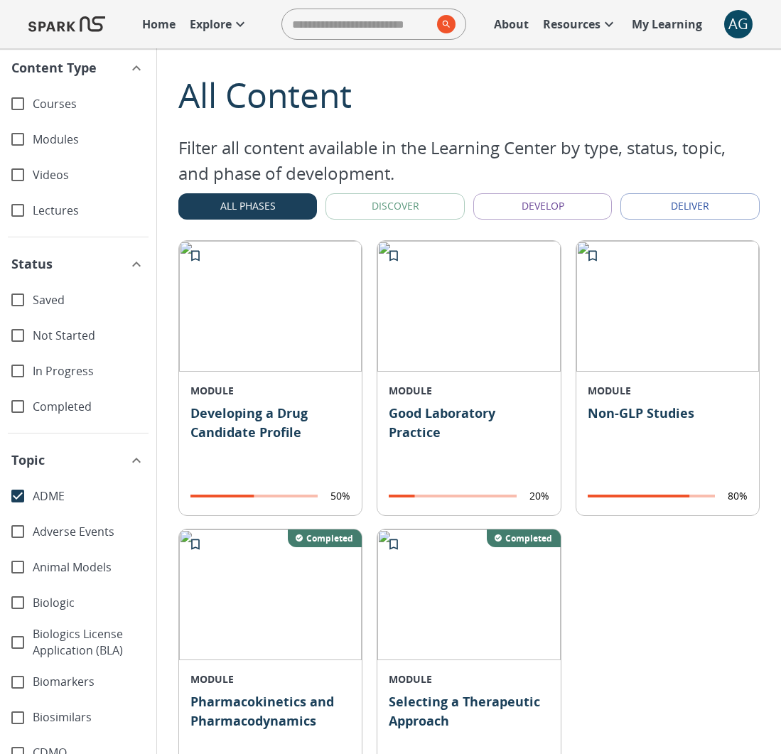
click at [60, 503] on span "ADME" at bounding box center [89, 496] width 112 height 16
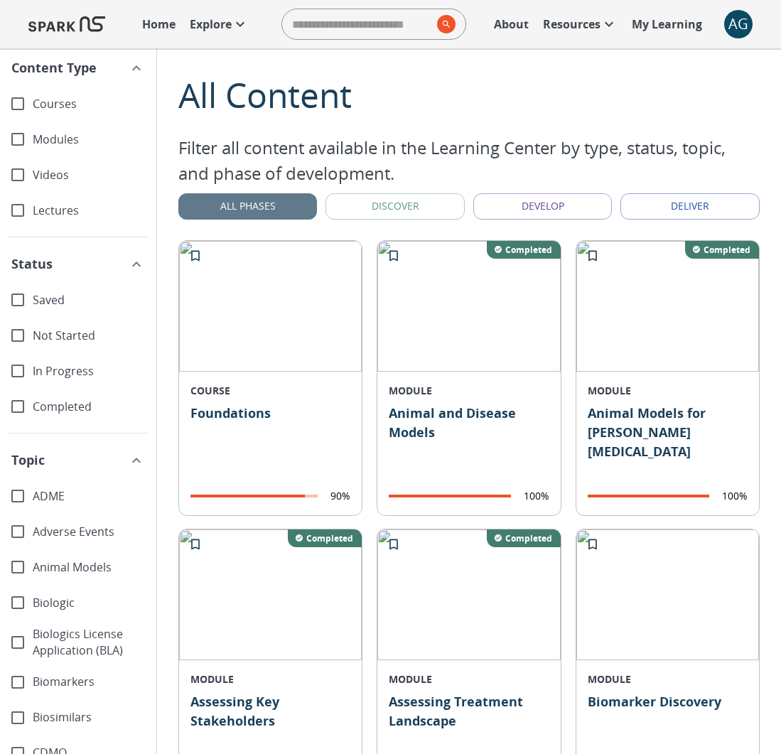
click at [259, 198] on button "All Phases" at bounding box center [247, 206] width 139 height 26
click at [410, 207] on button "Discover" at bounding box center [394, 206] width 139 height 26
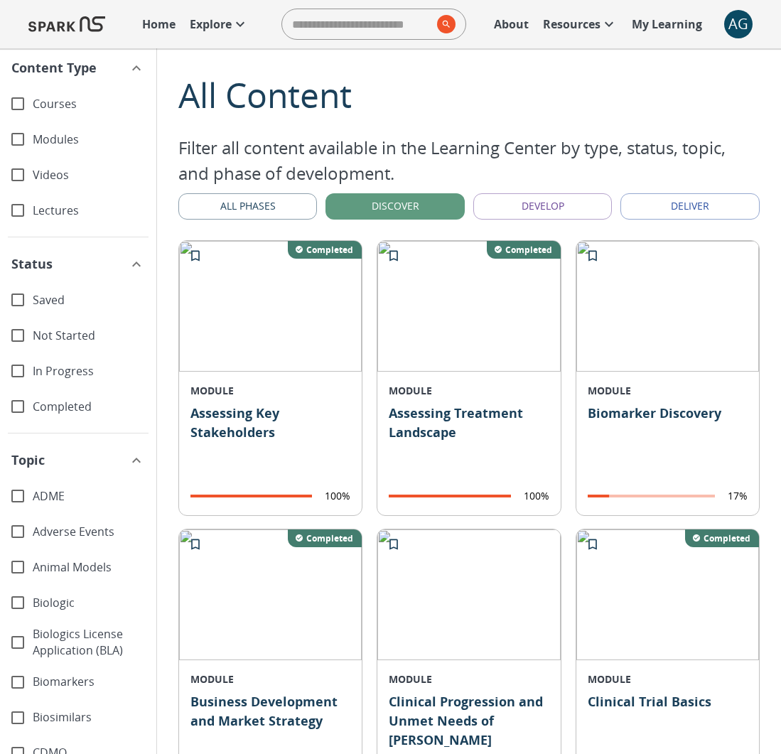
click at [499, 191] on div "All Phases Discover Develop Deliver Filter Content" at bounding box center [468, 206] width 581 height 40
click at [496, 199] on button "Develop" at bounding box center [542, 206] width 139 height 26
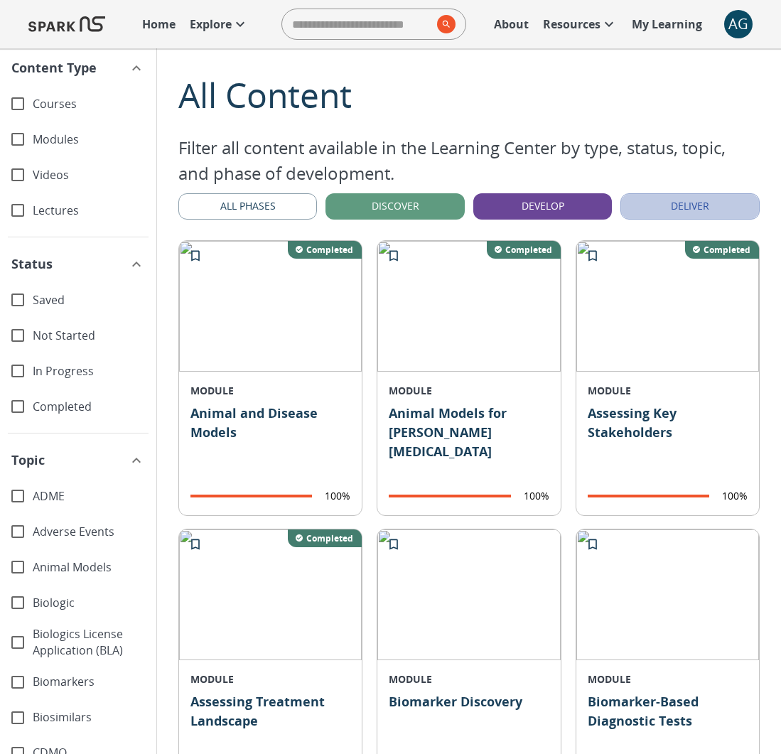
click at [632, 201] on button "Deliver" at bounding box center [689, 206] width 139 height 26
drag, startPoint x: 709, startPoint y: 210, endPoint x: 644, endPoint y: 217, distance: 65.8
click at [708, 210] on button "Deliver" at bounding box center [689, 206] width 139 height 26
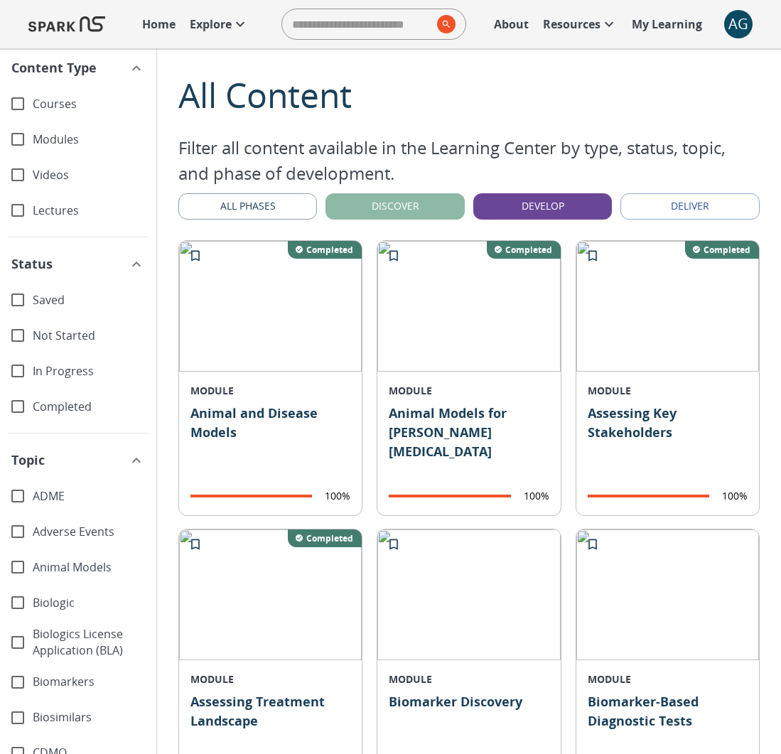
click at [357, 207] on button "Discover" at bounding box center [394, 206] width 139 height 26
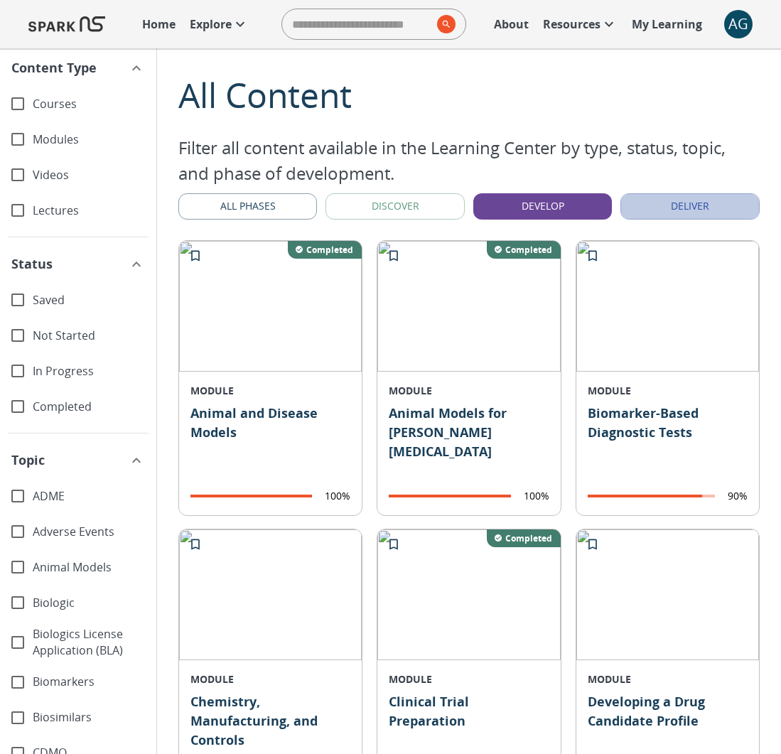
click at [668, 212] on button "Deliver" at bounding box center [689, 206] width 139 height 26
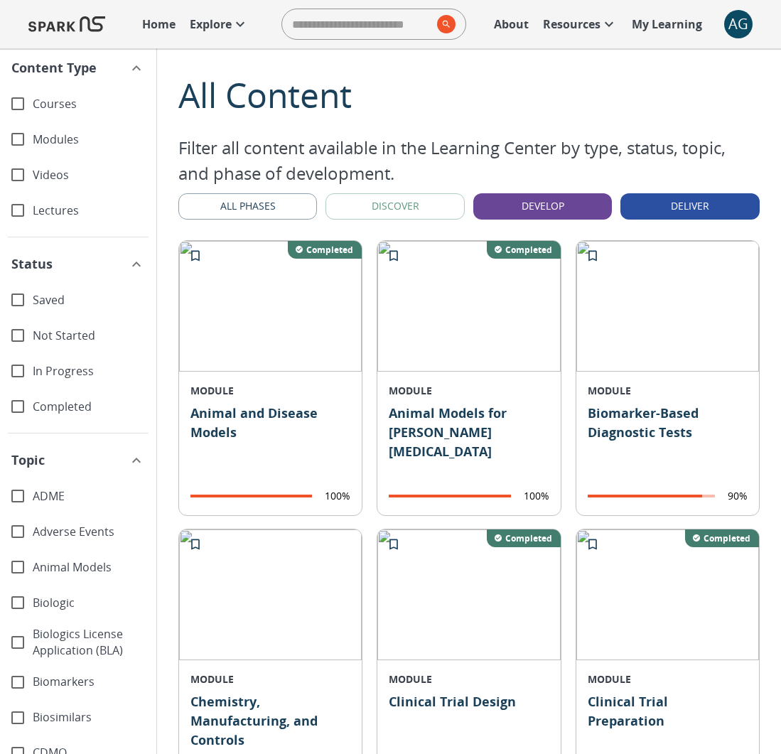
drag, startPoint x: 602, startPoint y: 215, endPoint x: 591, endPoint y: 216, distance: 10.7
click at [600, 216] on button "Develop" at bounding box center [542, 206] width 139 height 26
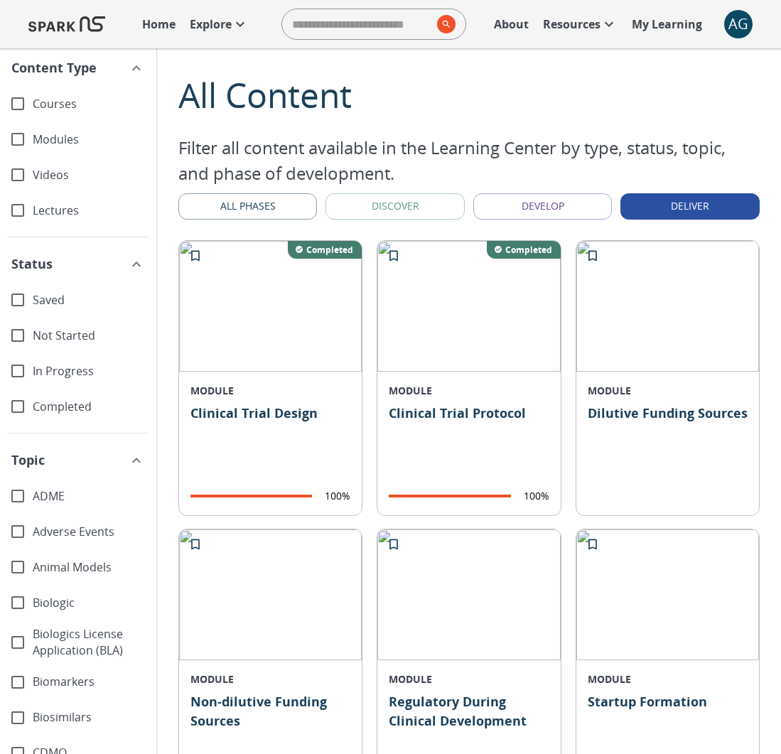
click at [282, 206] on button "All Phases" at bounding box center [247, 206] width 139 height 26
